Goal: Transaction & Acquisition: Purchase product/service

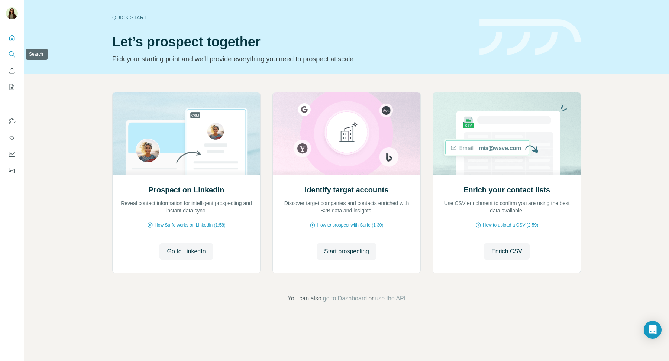
click at [7, 55] on button "Search" at bounding box center [12, 54] width 12 height 13
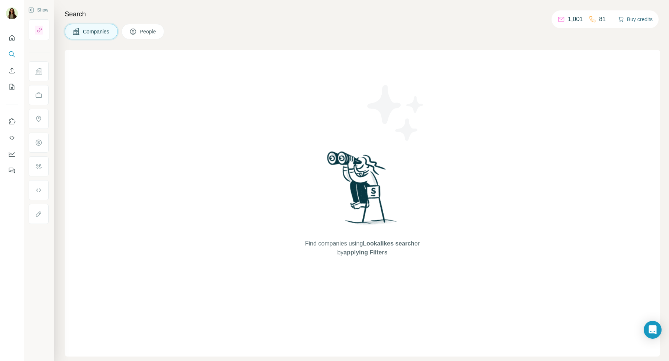
click at [631, 19] on button "Buy credits" at bounding box center [635, 19] width 35 height 10
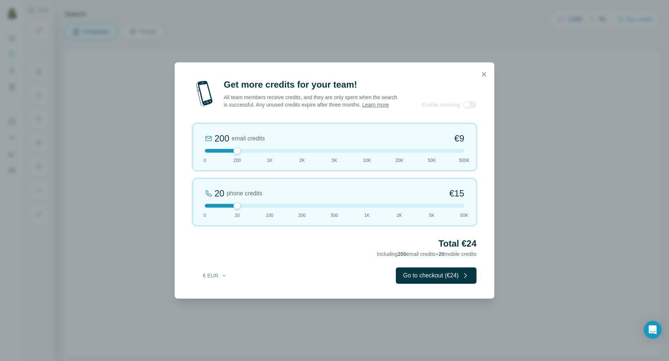
drag, startPoint x: 230, startPoint y: 151, endPoint x: 300, endPoint y: 161, distance: 70.2
click at [300, 161] on div "200 email credits €9 0 200 1K 2K 5K 10K 20K 50K 500K" at bounding box center [335, 147] width 284 height 48
drag, startPoint x: 231, startPoint y: 156, endPoint x: 212, endPoint y: 158, distance: 19.1
click at [213, 160] on div "2K email credits 5% Discount €80 0 200 1K 2K 5K 10K 20K 50K 500K" at bounding box center [335, 147] width 284 height 48
click at [209, 157] on div "0 email credits €0 0 200 1K 2K 5K 10K 20K 50K 500K" at bounding box center [335, 147] width 284 height 48
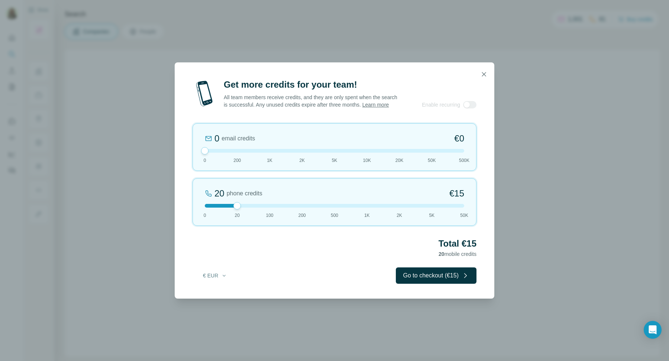
click at [335, 213] on div "20 phone credits €[PHONE_NUMBER] 1K 2K 5K 50K" at bounding box center [335, 202] width 284 height 48
click at [303, 213] on div "500 phone credits 7% Discount €333 0 20 100 200 500 1K 2K 5K 50K" at bounding box center [335, 202] width 284 height 48
click at [367, 213] on div "200 phone credits 5% Discount €137 0 20 100 200 500 1K 2K 5K 50K" at bounding box center [335, 202] width 284 height 48
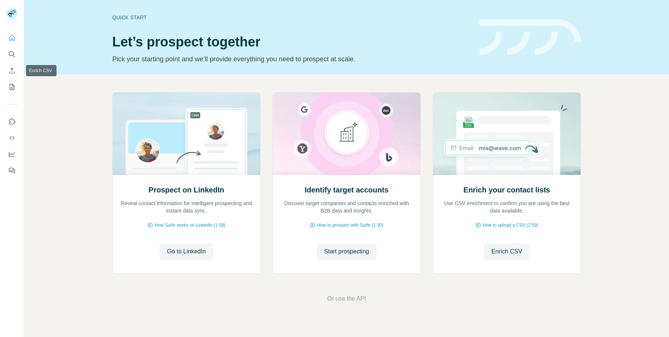
click at [10, 54] on icon "Search" at bounding box center [11, 54] width 7 height 7
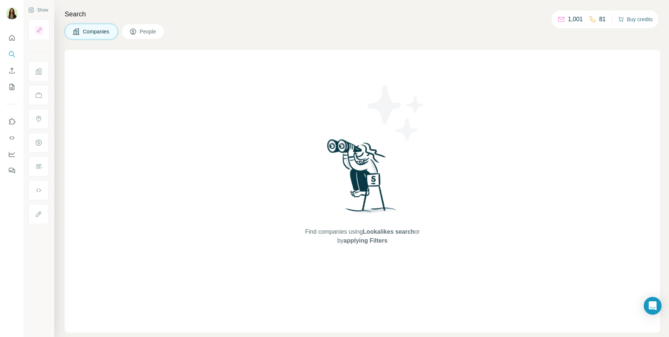
click at [633, 18] on button "Buy credits" at bounding box center [635, 19] width 35 height 10
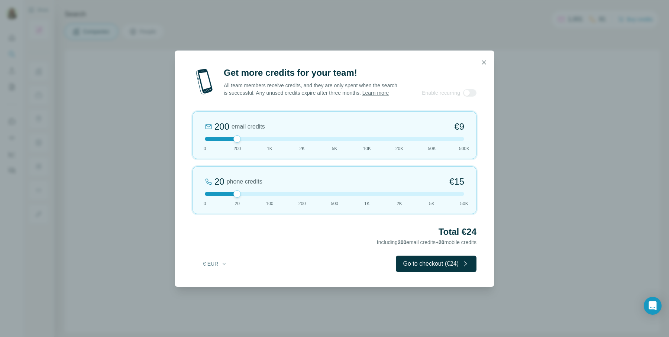
click at [229, 205] on div "20 phone credits €[PHONE_NUMBER] 1K 2K 5K 50K" at bounding box center [335, 191] width 284 height 48
drag, startPoint x: 236, startPoint y: 197, endPoint x: 369, endPoint y: 196, distance: 132.4
click at [369, 196] on div at bounding box center [367, 193] width 7 height 7
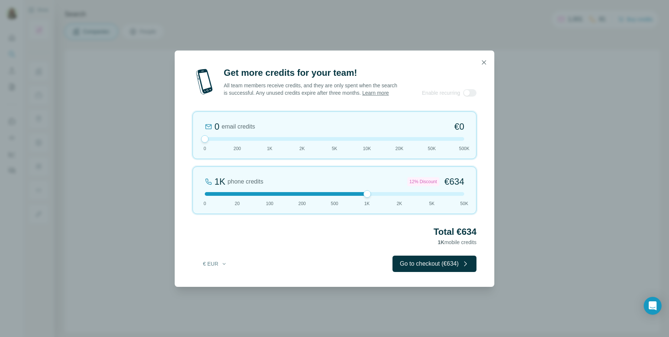
drag, startPoint x: 234, startPoint y: 144, endPoint x: 189, endPoint y: 143, distance: 44.6
click at [189, 143] on div "Get more credits for your team! All team members receive credits, and they are …" at bounding box center [335, 177] width 320 height 220
click at [483, 60] on icon "button" at bounding box center [484, 62] width 4 height 4
